Goal: Information Seeking & Learning: Learn about a topic

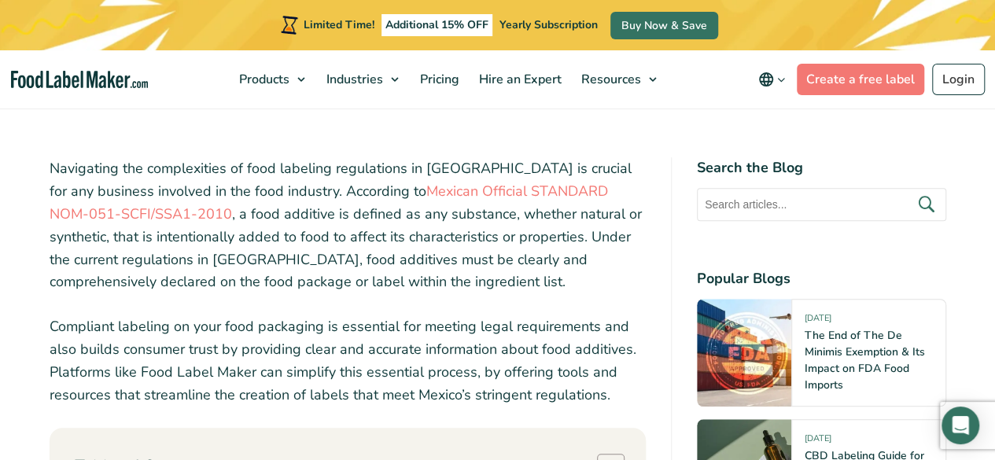
scroll to position [708, 0]
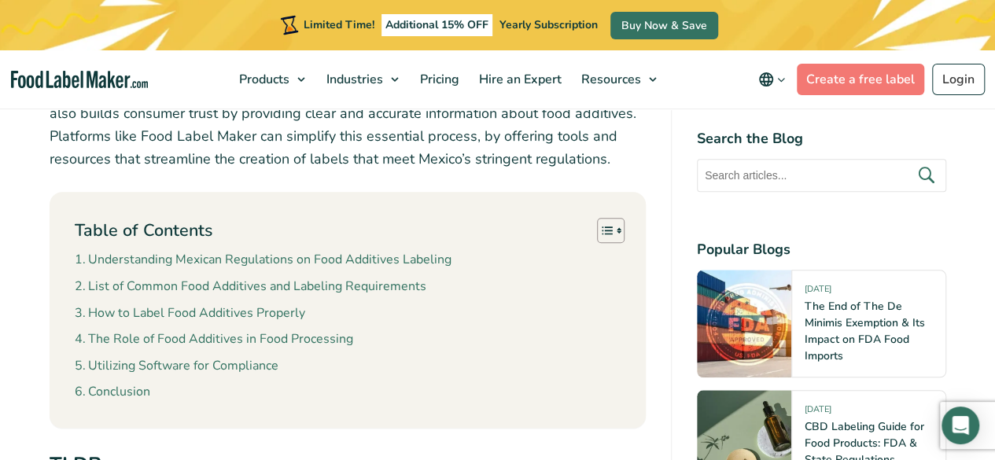
click at [764, 78] on icon "main navigation" at bounding box center [766, 79] width 14 height 14
click at [809, 115] on span "English" at bounding box center [791, 111] width 39 height 16
click at [0, 0] on input "English" at bounding box center [0, 0] width 0 height 0
click at [794, 112] on span "English" at bounding box center [791, 111] width 39 height 16
click at [0, 0] on input "English" at bounding box center [0, 0] width 0 height 0
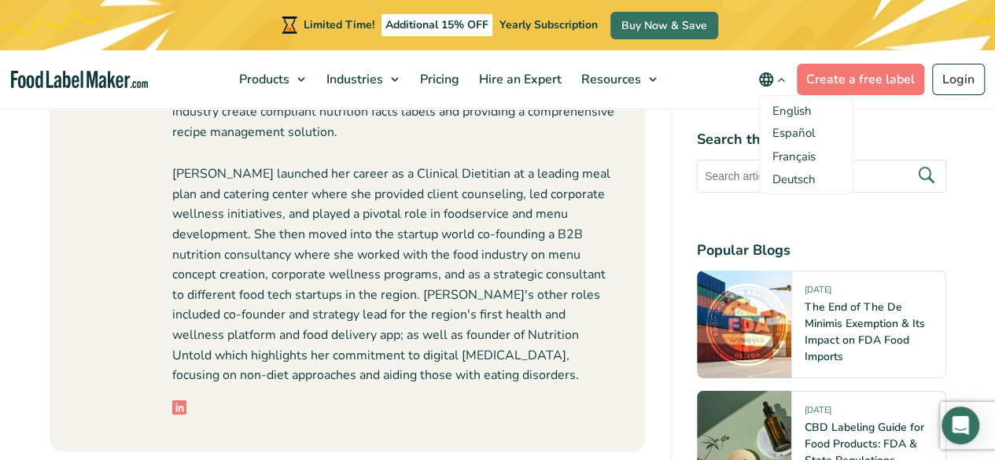
scroll to position [5740, 0]
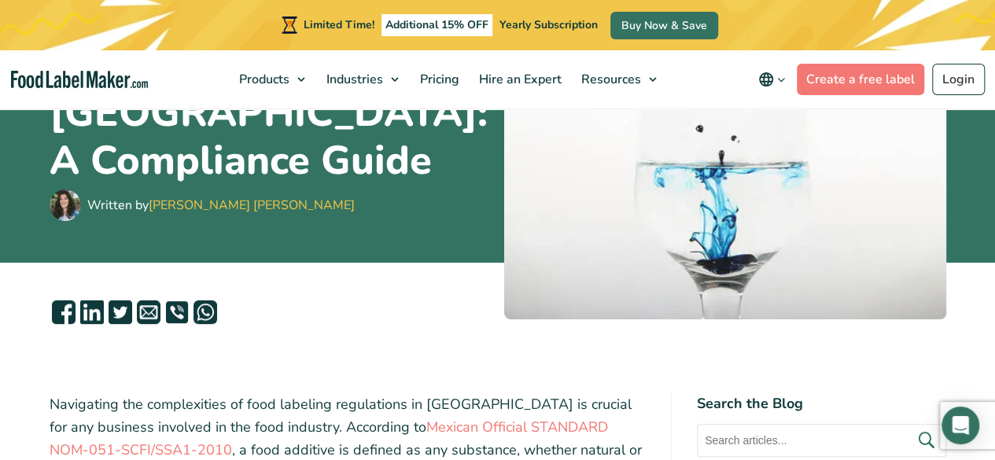
scroll to position [314, 0]
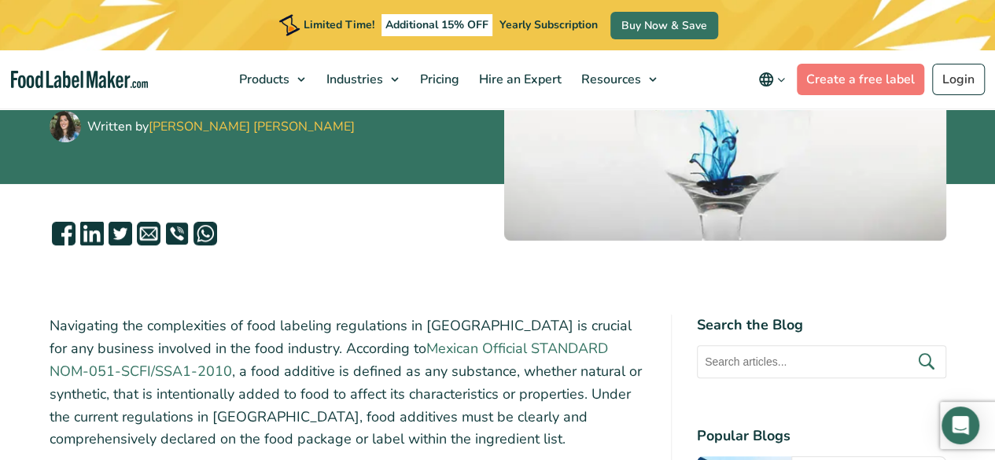
click at [421, 348] on link "Mexican Official STANDARD NOM-051-SCFI/SSA1-2010" at bounding box center [329, 360] width 558 height 42
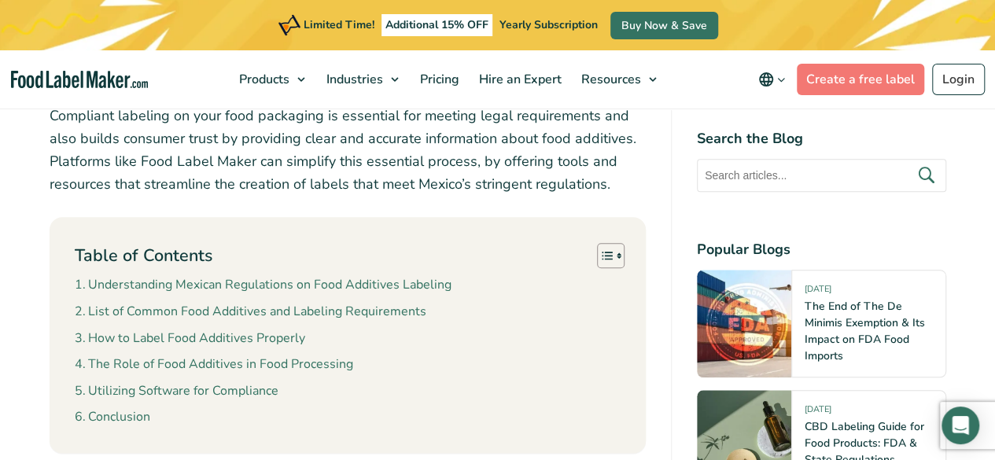
scroll to position [708, 0]
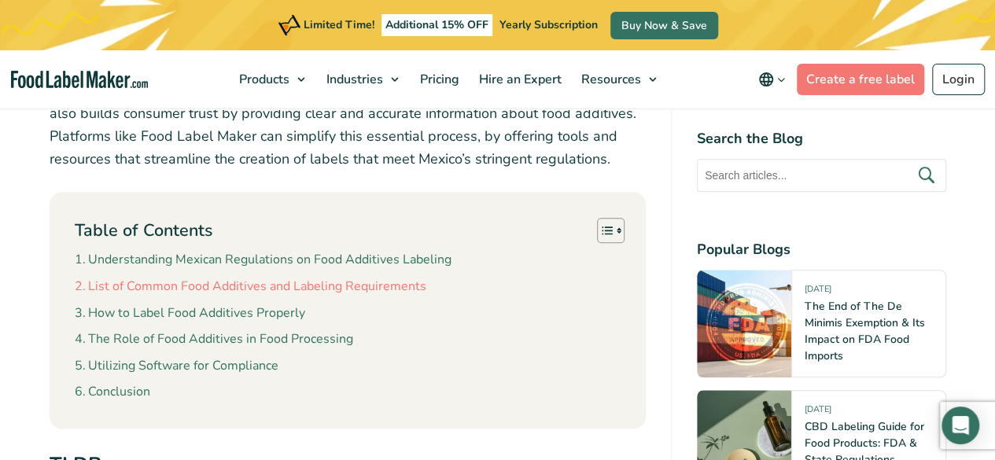
click at [298, 290] on link "List of Common Food Additives and Labeling Requirements" at bounding box center [250, 287] width 351 height 20
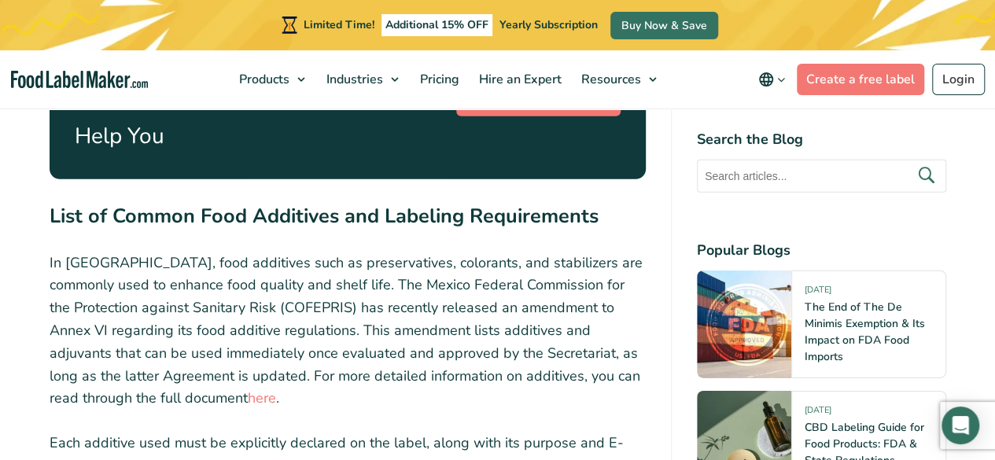
scroll to position [2345, 0]
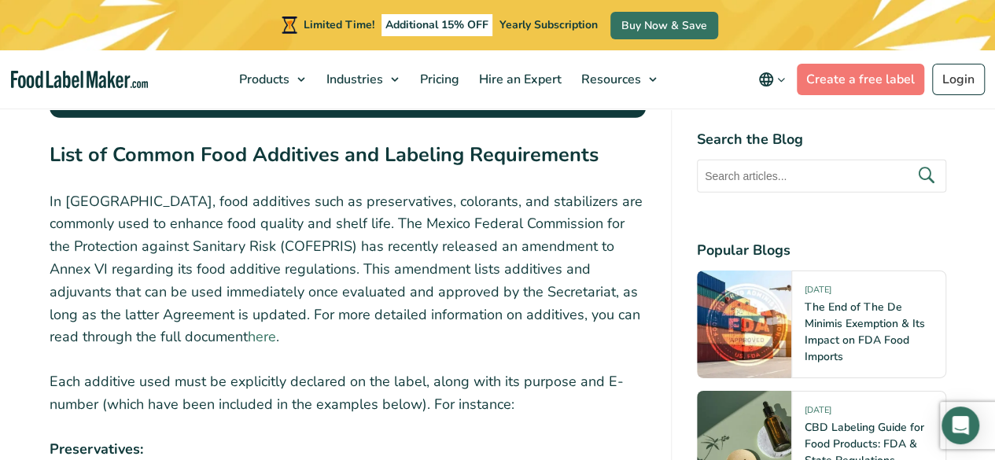
click at [248, 346] on link "here" at bounding box center [262, 336] width 28 height 19
